Goal: Task Accomplishment & Management: Manage account settings

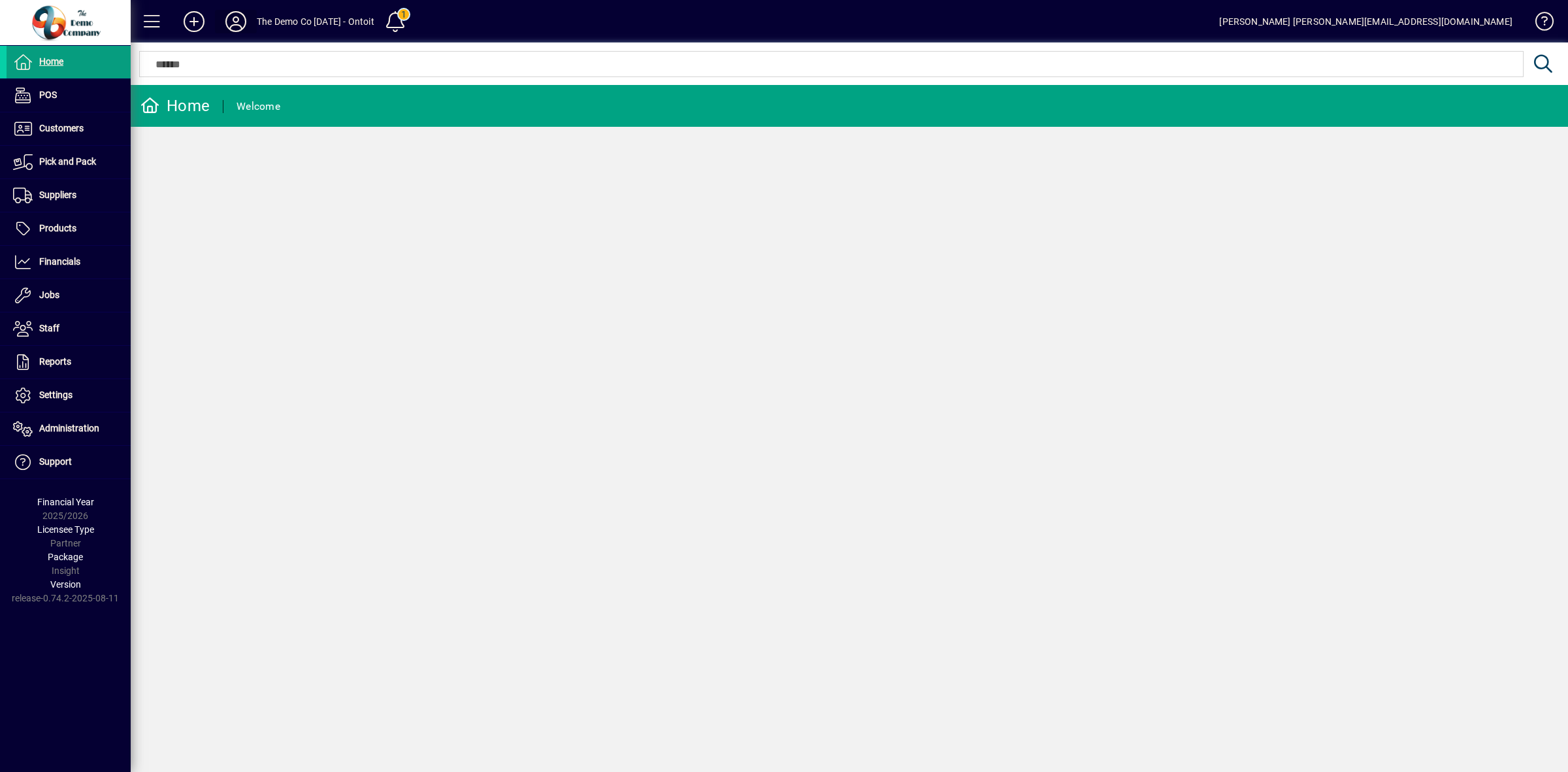
click at [242, 25] on icon at bounding box center [235, 22] width 26 height 21
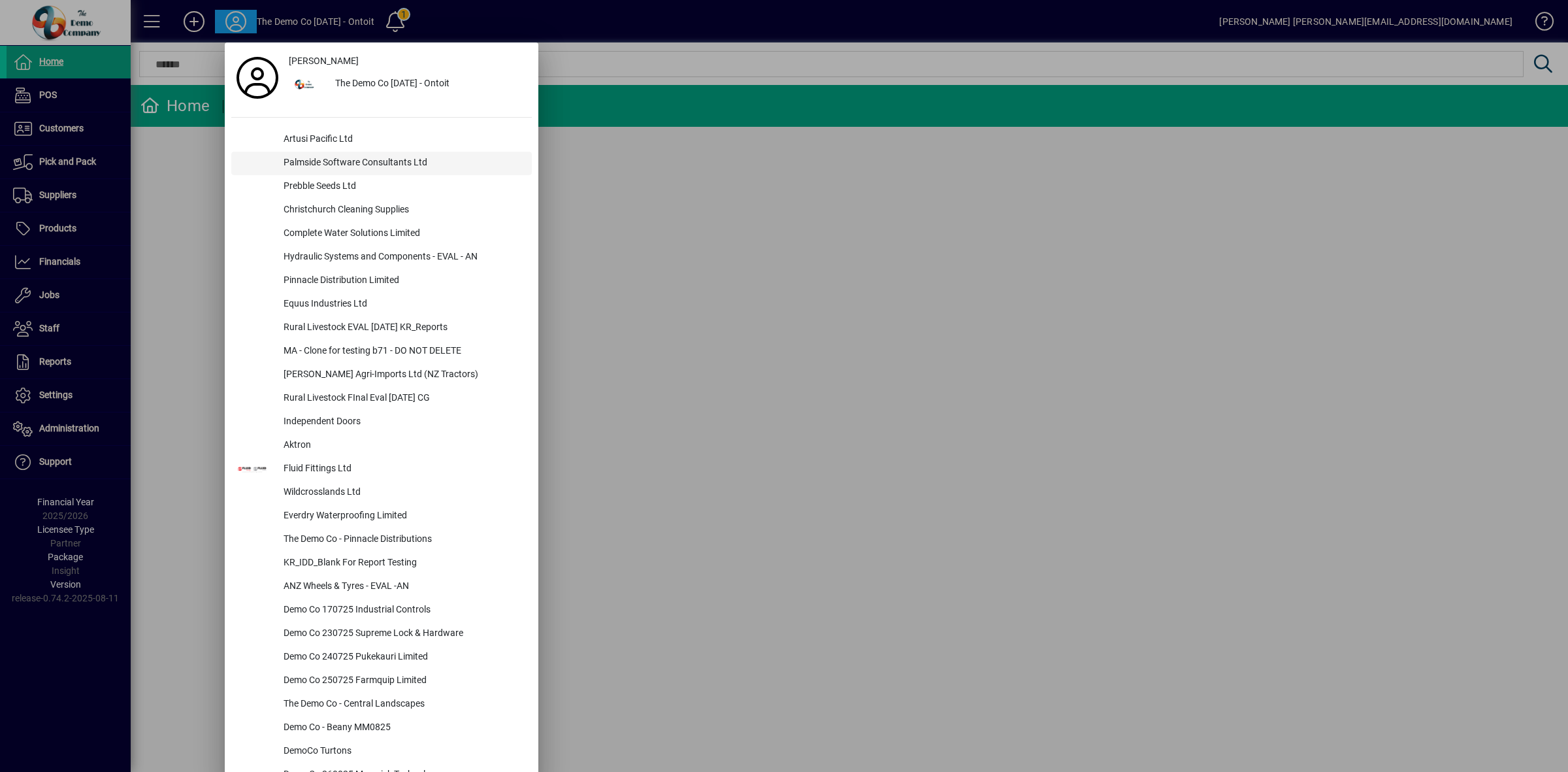
click at [316, 158] on div "Palmside Software Consultants Ltd" at bounding box center [402, 163] width 258 height 24
